Goal: Information Seeking & Learning: Learn about a topic

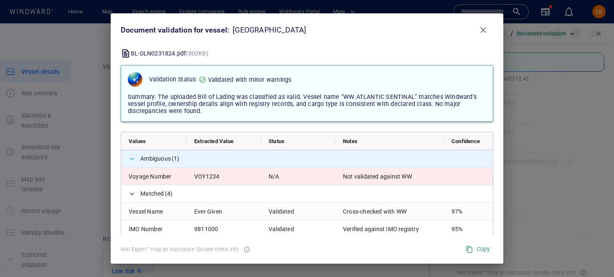
click at [133, 158] on span at bounding box center [132, 159] width 7 height 7
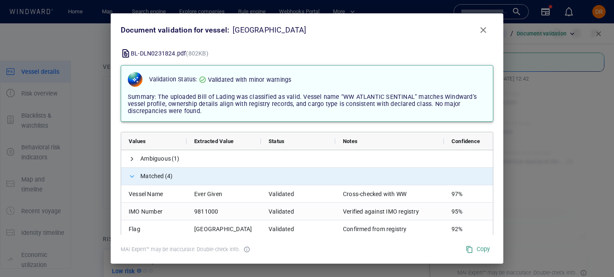
click at [132, 175] on span at bounding box center [132, 176] width 7 height 7
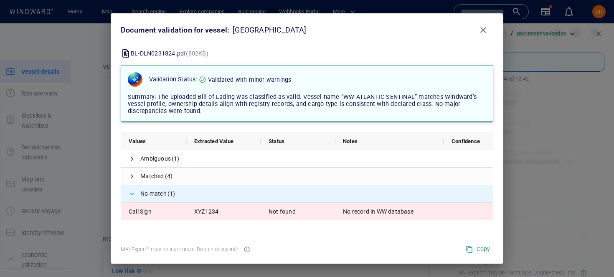
click at [131, 193] on span at bounding box center [132, 194] width 7 height 7
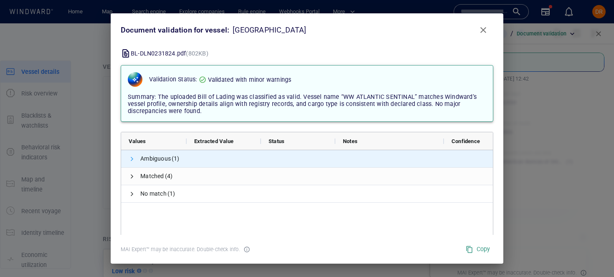
click at [131, 159] on span at bounding box center [132, 159] width 7 height 7
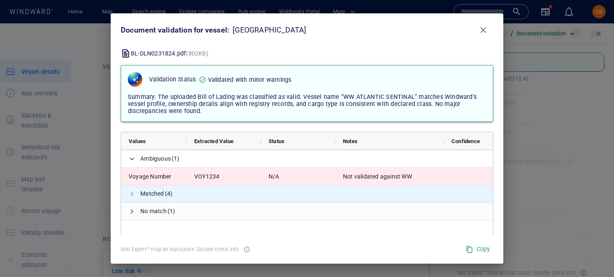
click at [129, 193] on span at bounding box center [132, 194] width 7 height 7
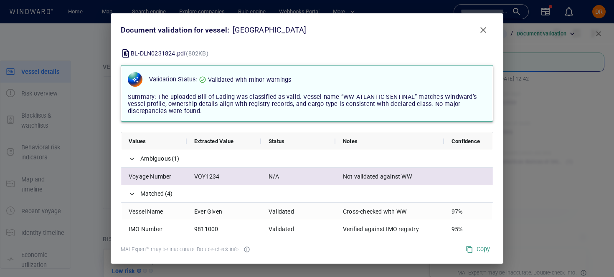
drag, startPoint x: 344, startPoint y: 178, endPoint x: 438, endPoint y: 180, distance: 94.4
click at [438, 180] on div "Not validated against WW" at bounding box center [389, 176] width 109 height 17
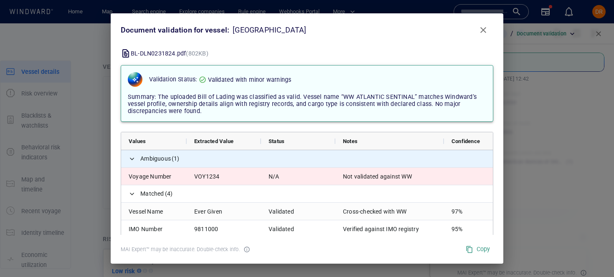
drag, startPoint x: 140, startPoint y: 160, endPoint x: 173, endPoint y: 160, distance: 32.6
click at [173, 160] on span "Ambiguous (1)" at bounding box center [307, 158] width 372 height 17
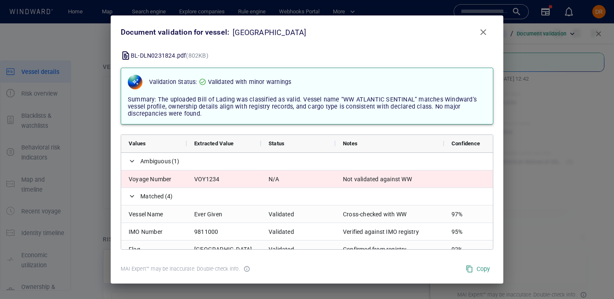
click at [480, 30] on span "Close" at bounding box center [483, 32] width 10 height 10
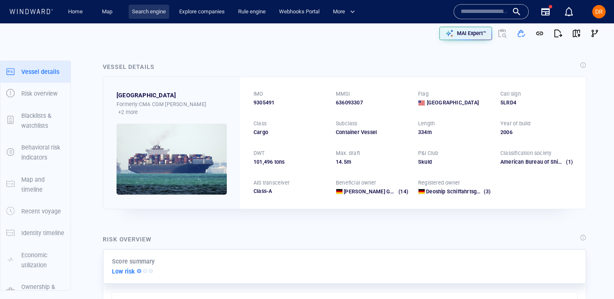
click at [139, 8] on link "Search engine" at bounding box center [149, 12] width 41 height 15
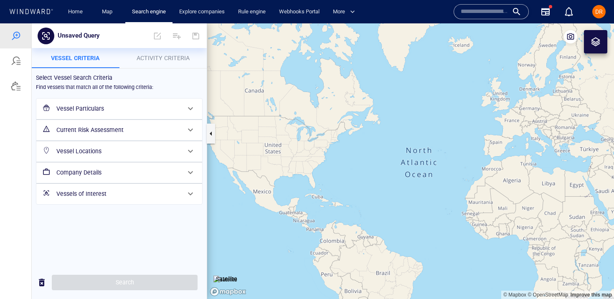
click at [168, 56] on span "Activity Criteria" at bounding box center [163, 58] width 53 height 7
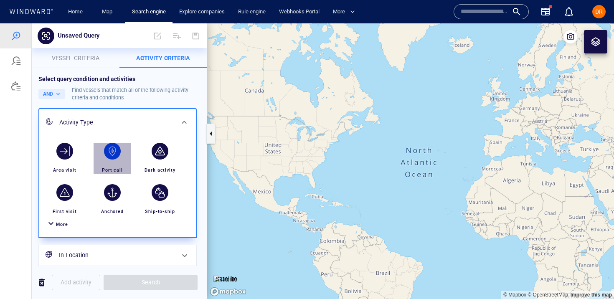
click at [107, 155] on div "button" at bounding box center [112, 151] width 17 height 17
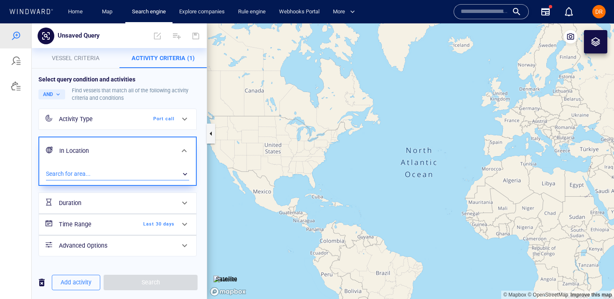
click at [119, 173] on div "​" at bounding box center [117, 174] width 143 height 13
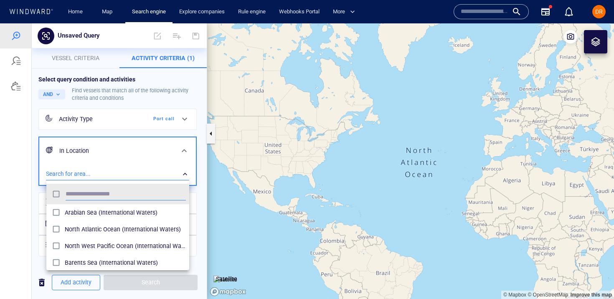
scroll to position [83, 143]
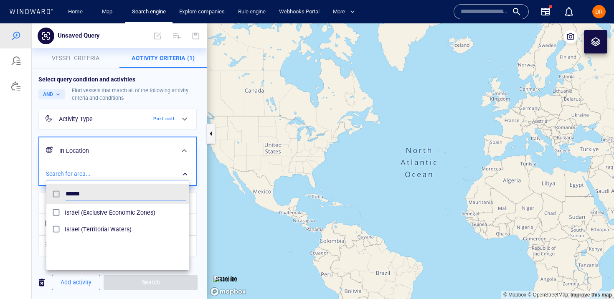
type input "******"
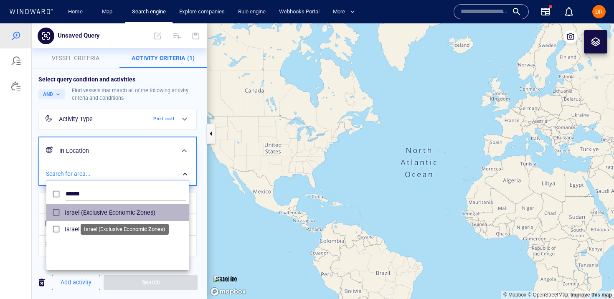
click at [128, 211] on span "Israel (Exclusive Economic Zones)" at bounding box center [125, 213] width 121 height 10
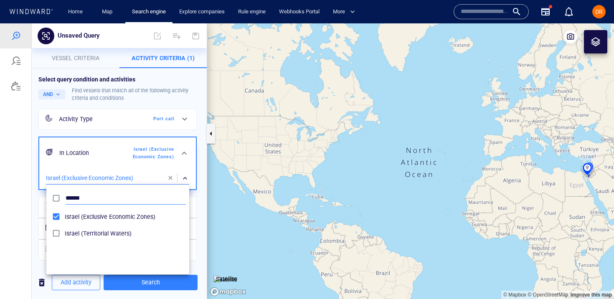
click at [57, 189] on li "******" at bounding box center [117, 198] width 143 height 20
click at [33, 189] on div at bounding box center [307, 161] width 614 height 276
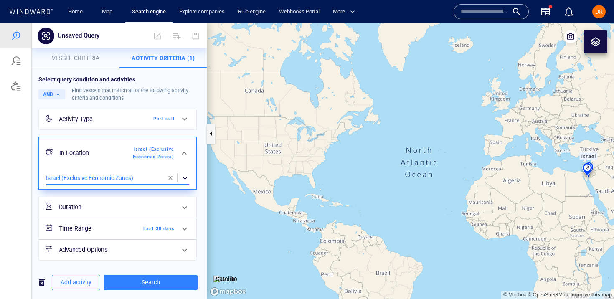
click at [112, 223] on div "Time Range Last 30 days" at bounding box center [117, 228] width 122 height 17
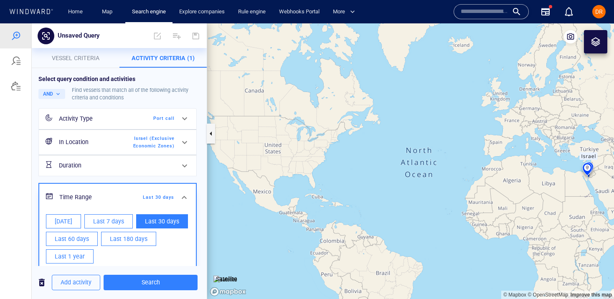
click at [73, 222] on button "Today" at bounding box center [63, 221] width 35 height 14
type input "**********"
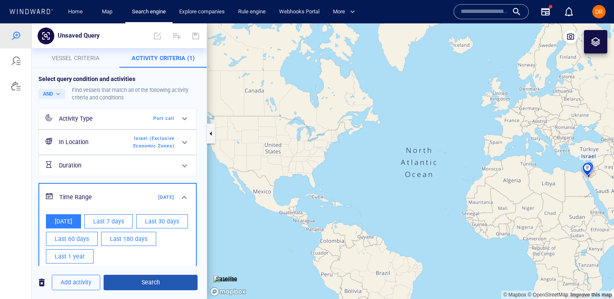
click at [142, 288] on button "Search" at bounding box center [151, 282] width 94 height 15
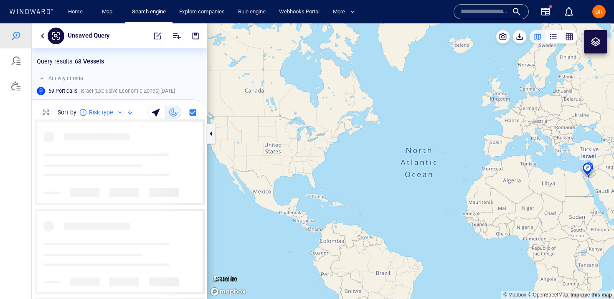
scroll to position [180, 175]
drag, startPoint x: 579, startPoint y: 213, endPoint x: 488, endPoint y: 171, distance: 100.4
click at [488, 171] on canvas "Map" at bounding box center [410, 161] width 407 height 276
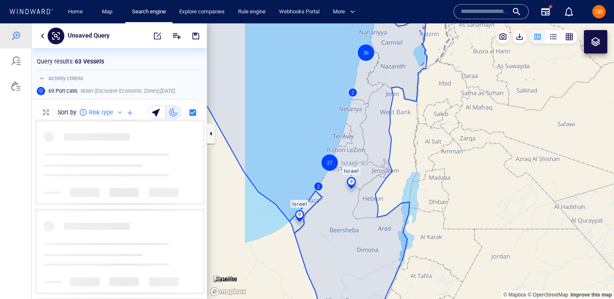
drag, startPoint x: 320, startPoint y: 197, endPoint x: 465, endPoint y: 197, distance: 145.4
click at [465, 197] on canvas "Map" at bounding box center [410, 161] width 407 height 276
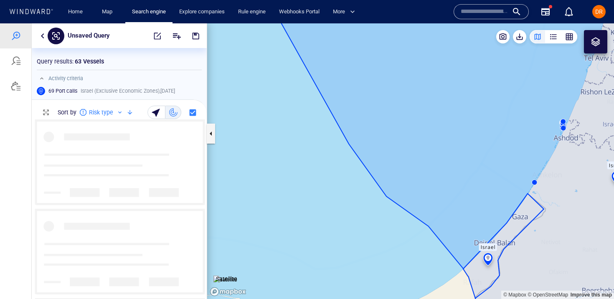
drag, startPoint x: 528, startPoint y: 195, endPoint x: 438, endPoint y: 195, distance: 90.2
click at [438, 195] on canvas "Map" at bounding box center [410, 161] width 407 height 276
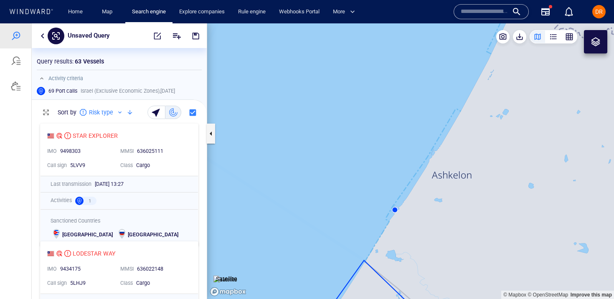
drag, startPoint x: 409, startPoint y: 194, endPoint x: 409, endPoint y: 152, distance: 42.2
click at [409, 152] on canvas "Map" at bounding box center [410, 161] width 407 height 276
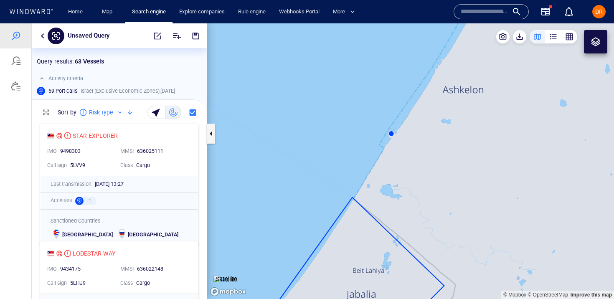
drag, startPoint x: 409, startPoint y: 152, endPoint x: 424, endPoint y: 183, distance: 34.0
click at [424, 183] on canvas "Map" at bounding box center [410, 161] width 407 height 276
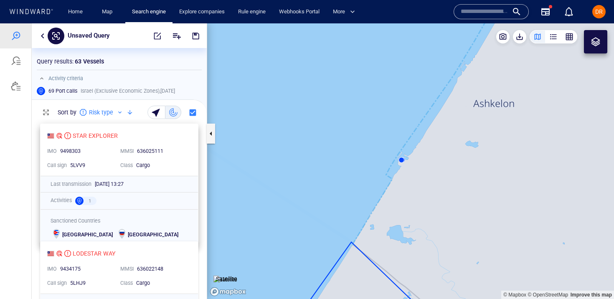
click at [148, 155] on div "636025111" at bounding box center [162, 152] width 50 height 8
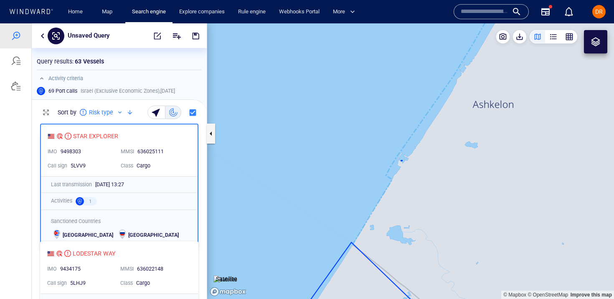
click at [166, 154] on div "636025111" at bounding box center [162, 152] width 50 height 8
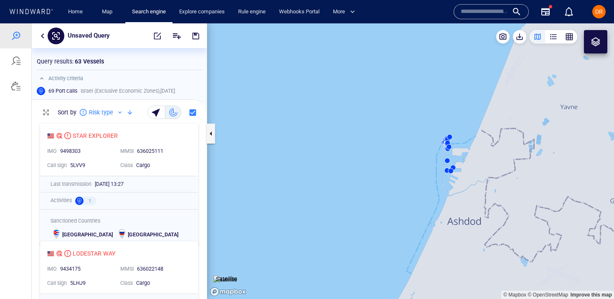
drag, startPoint x: 340, startPoint y: 197, endPoint x: 363, endPoint y: 70, distance: 128.9
click at [363, 70] on canvas "Map" at bounding box center [410, 161] width 407 height 276
click at [170, 156] on div "636025111" at bounding box center [161, 151] width 53 height 11
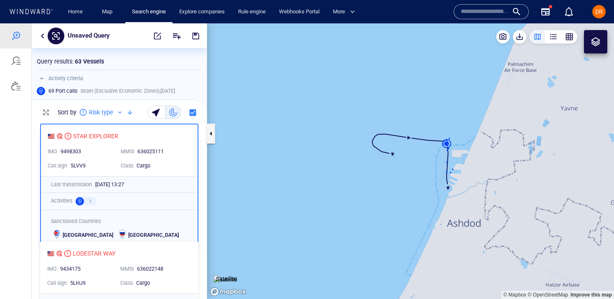
click at [171, 162] on div "Cargo" at bounding box center [162, 165] width 54 height 11
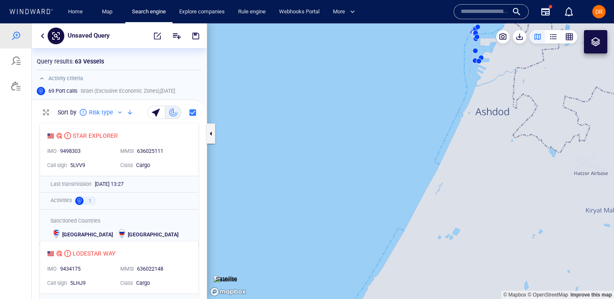
drag, startPoint x: 329, startPoint y: 212, endPoint x: 392, endPoint y: 32, distance: 190.4
click at [392, 32] on canvas "Map" at bounding box center [410, 161] width 407 height 276
click at [389, 129] on canvas "Map" at bounding box center [410, 161] width 407 height 276
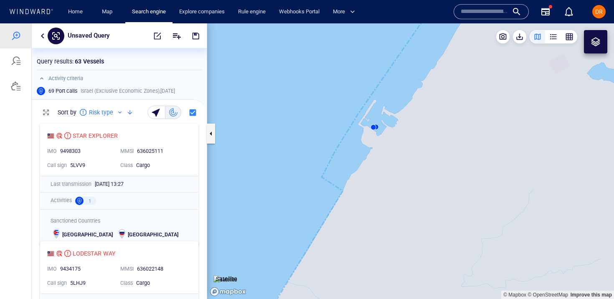
drag, startPoint x: 340, startPoint y: 118, endPoint x: 435, endPoint y: 116, distance: 94.8
click at [435, 117] on canvas "Map" at bounding box center [410, 161] width 407 height 276
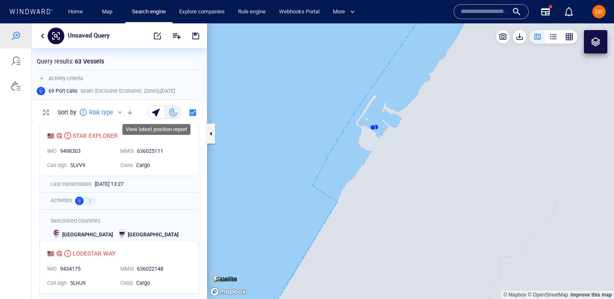
click at [153, 113] on div "button" at bounding box center [157, 113] width 12 height 12
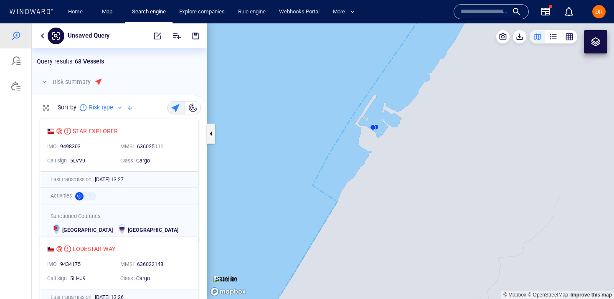
scroll to position [184, 175]
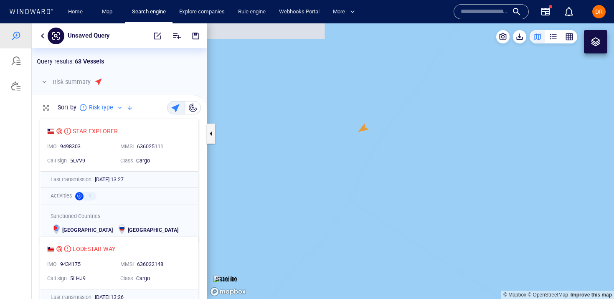
drag, startPoint x: 294, startPoint y: 117, endPoint x: 364, endPoint y: 166, distance: 85.2
click at [364, 166] on canvas "Map" at bounding box center [410, 161] width 407 height 276
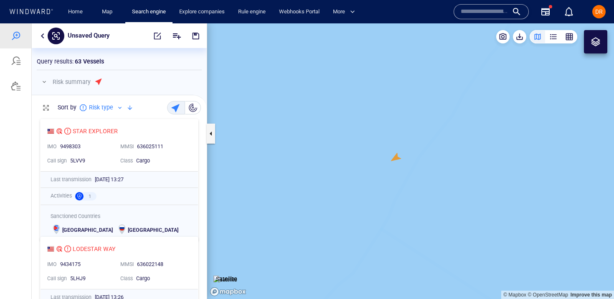
click at [194, 106] on div "button" at bounding box center [193, 108] width 8 height 8
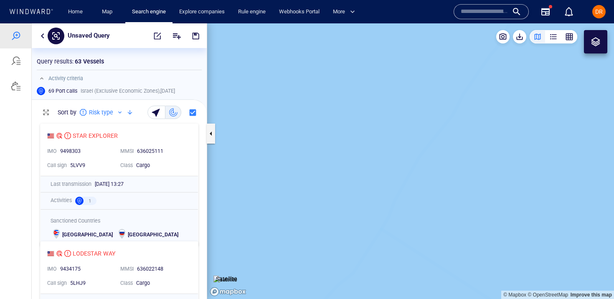
drag, startPoint x: 415, startPoint y: 159, endPoint x: 330, endPoint y: 114, distance: 96.2
click at [330, 114] on canvas "Map" at bounding box center [410, 161] width 407 height 276
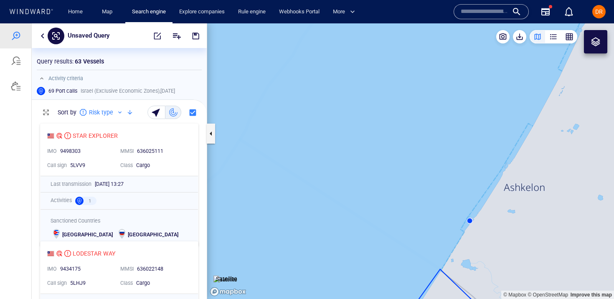
drag, startPoint x: 404, startPoint y: 180, endPoint x: 391, endPoint y: 144, distance: 38.0
click at [391, 144] on canvas "Map" at bounding box center [410, 161] width 407 height 276
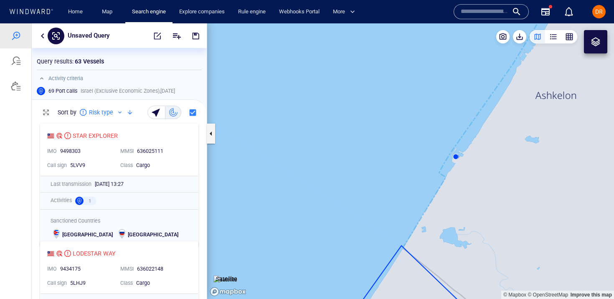
drag, startPoint x: 442, startPoint y: 161, endPoint x: 410, endPoint y: 173, distance: 33.8
click at [410, 173] on canvas "Map" at bounding box center [410, 161] width 407 height 276
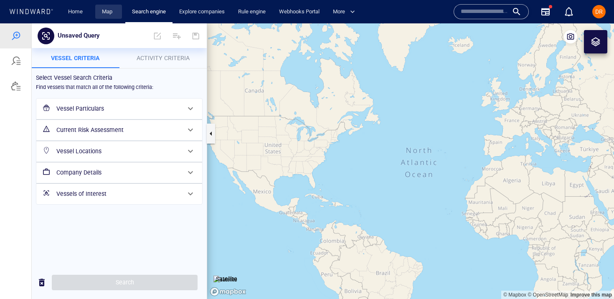
click at [110, 8] on link "Map" at bounding box center [109, 12] width 20 height 15
